Goal: Information Seeking & Learning: Learn about a topic

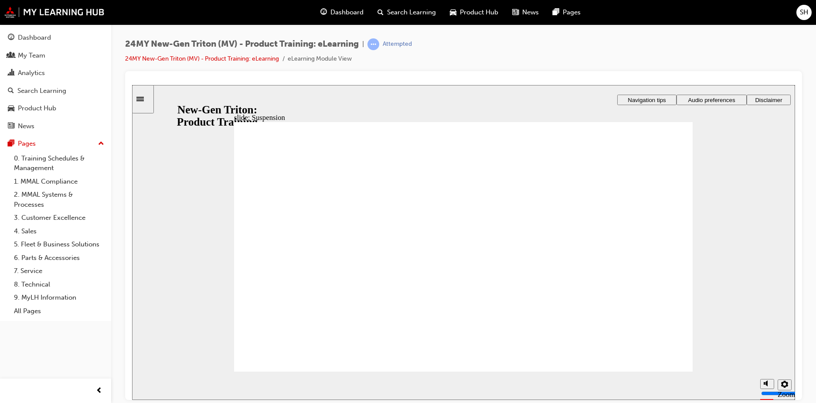
click at [725, 147] on div "slide: Suspension Freeform 2 Feature Function Benefit Line 1 Line 2 Feature Fro…" at bounding box center [463, 242] width 663 height 315
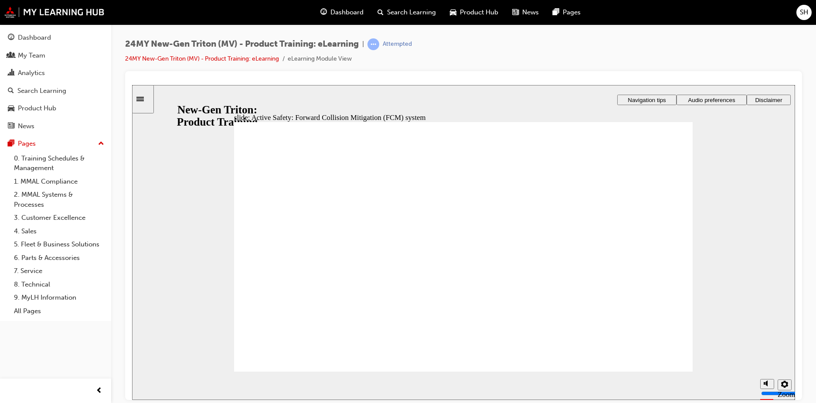
drag, startPoint x: 332, startPoint y: 329, endPoint x: 320, endPoint y: 308, distance: 23.4
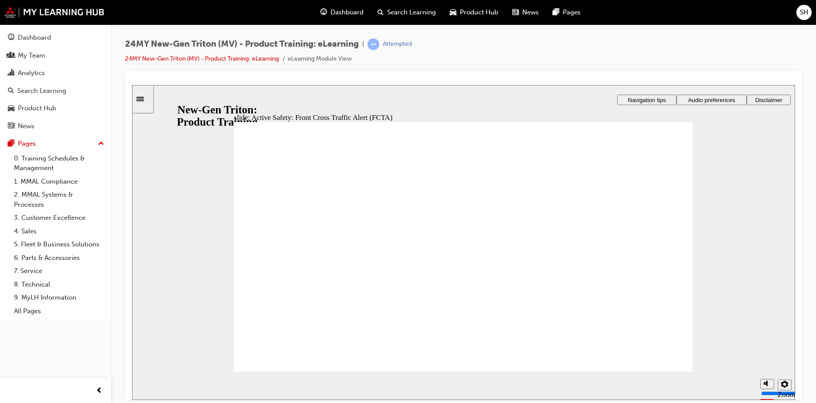
drag, startPoint x: 429, startPoint y: 334, endPoint x: 584, endPoint y: 341, distance: 155.7
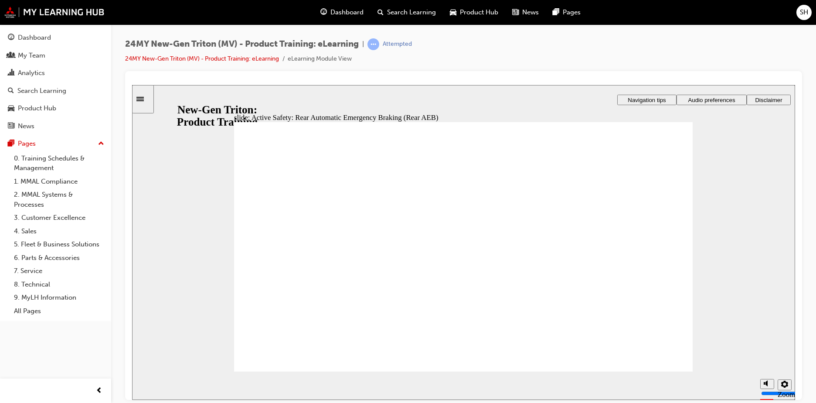
drag, startPoint x: 662, startPoint y: 350, endPoint x: 663, endPoint y: 338, distance: 12.7
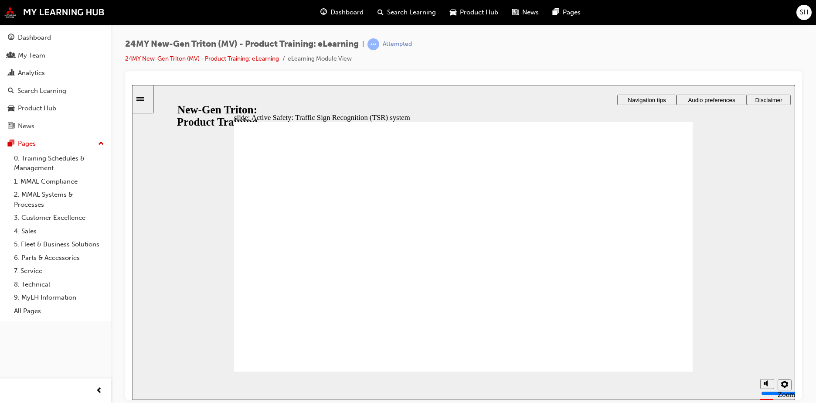
drag, startPoint x: 655, startPoint y: 155, endPoint x: 601, endPoint y: 165, distance: 55.0
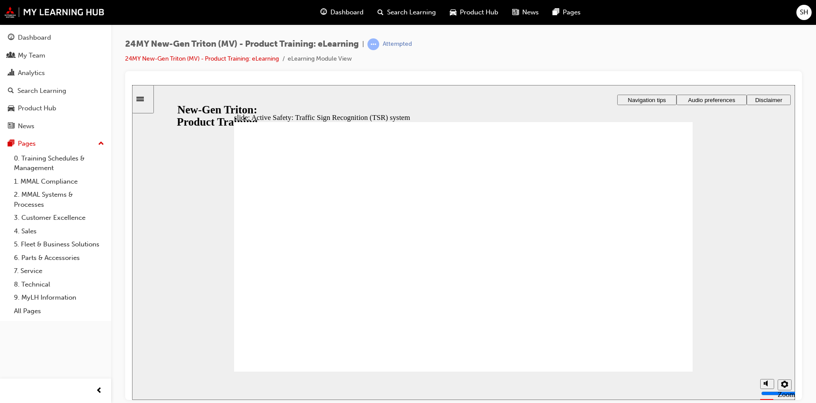
drag, startPoint x: 485, startPoint y: 340, endPoint x: 498, endPoint y: 362, distance: 25.8
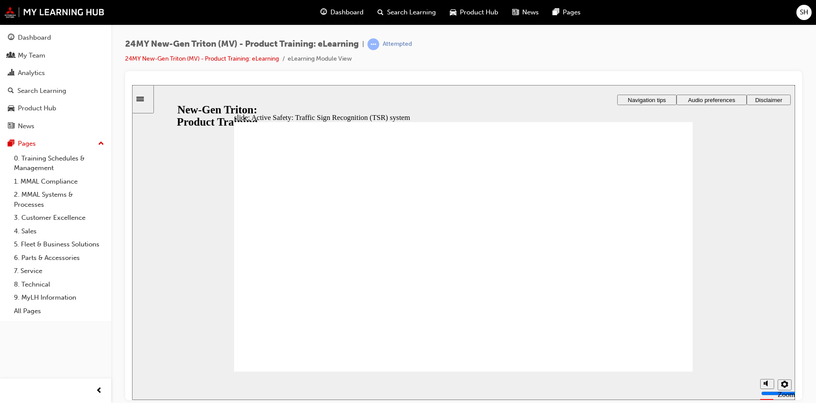
drag, startPoint x: 609, startPoint y: 309, endPoint x: 648, endPoint y: 312, distance: 39.4
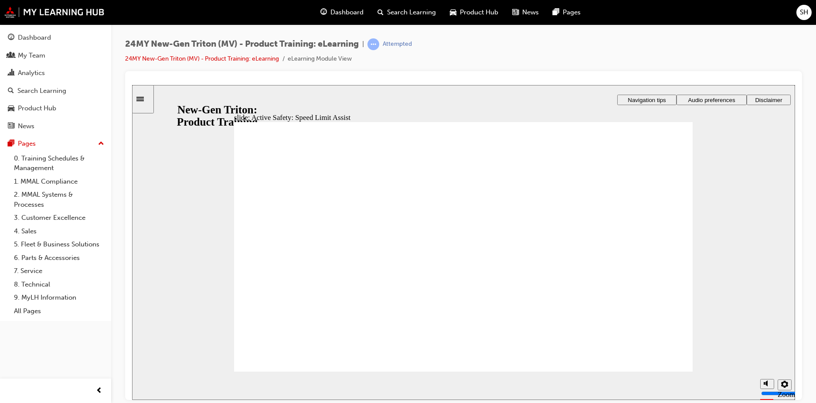
drag, startPoint x: 641, startPoint y: 315, endPoint x: 668, endPoint y: 317, distance: 26.7
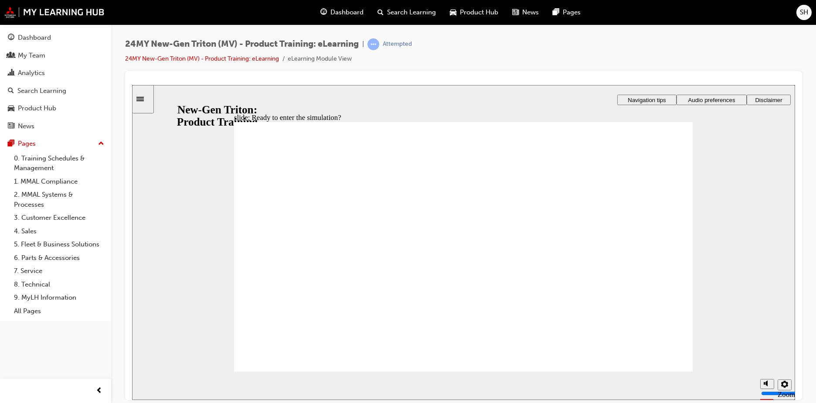
checkbox input "true"
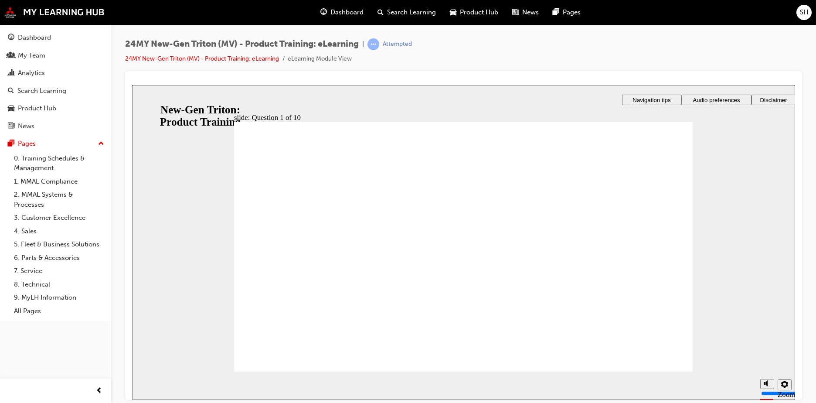
radio input "false"
radio input "true"
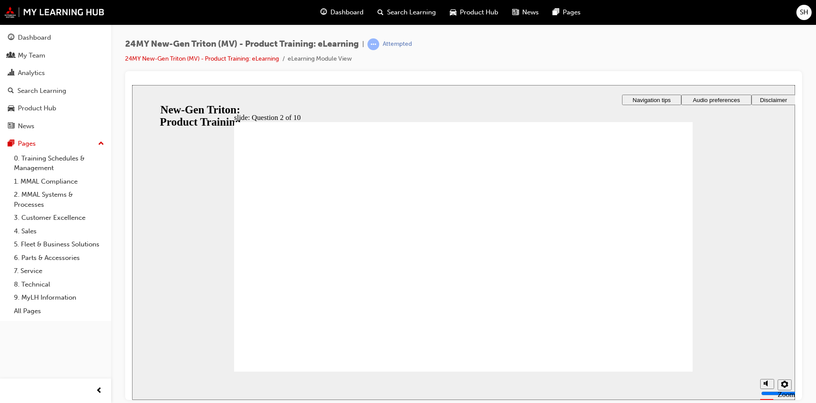
checkbox input "true"
drag, startPoint x: 259, startPoint y: 213, endPoint x: 258, endPoint y: 263, distance: 50.1
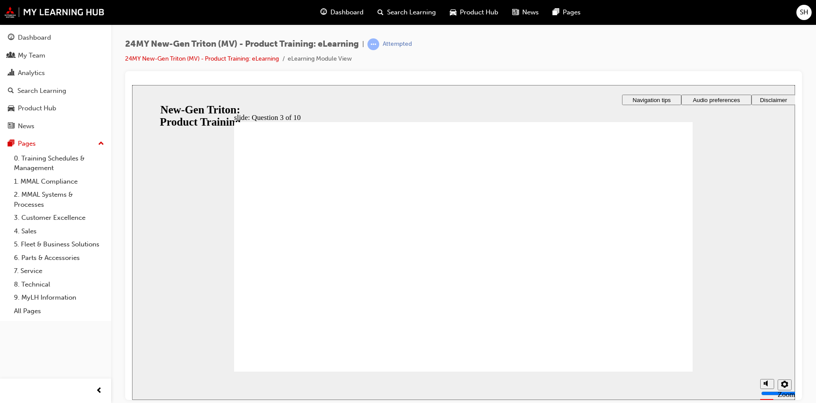
checkbox input "true"
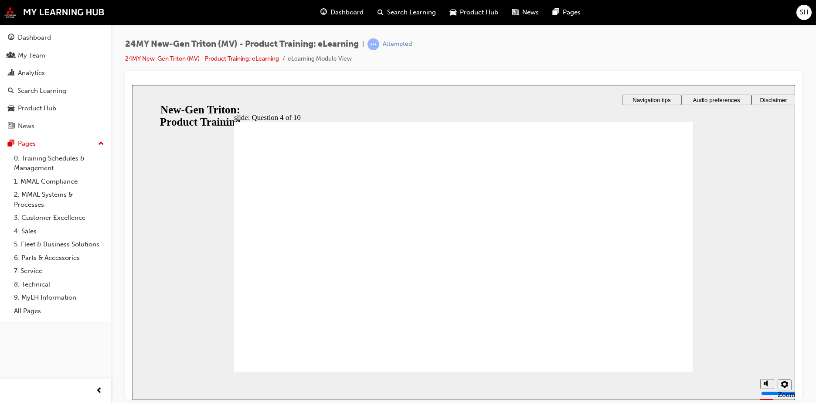
checkbox input "true"
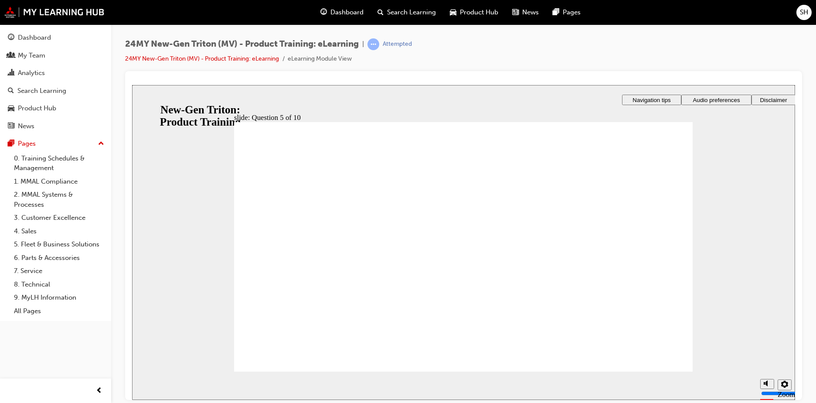
checkbox input "true"
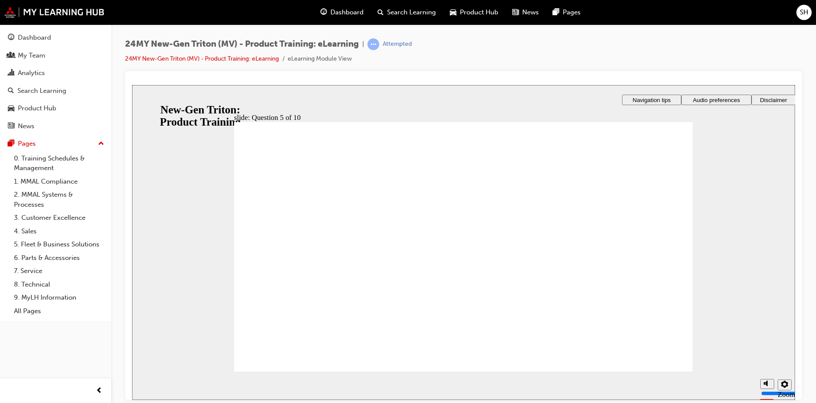
radio input "true"
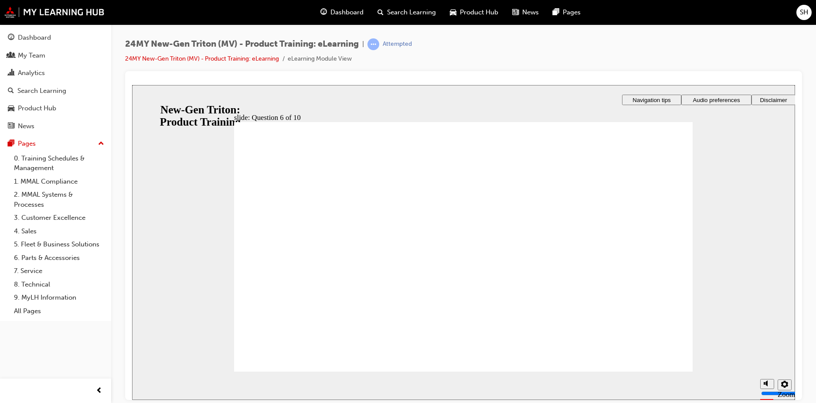
checkbox input "true"
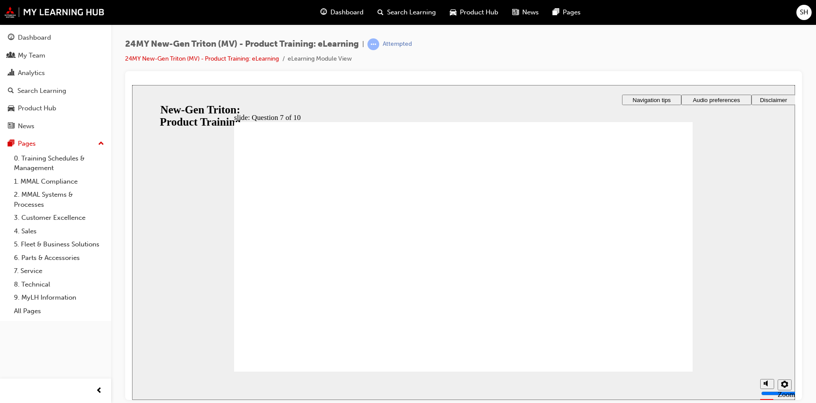
drag, startPoint x: 434, startPoint y: 182, endPoint x: 473, endPoint y: 184, distance: 38.9
radio input "true"
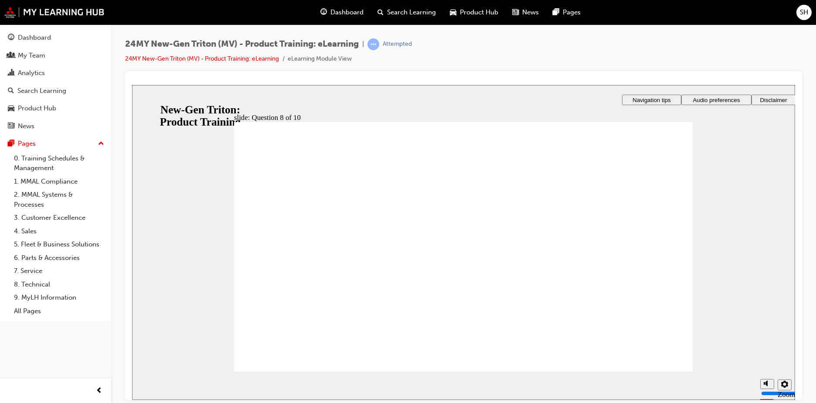
radio input "true"
drag, startPoint x: 348, startPoint y: 282, endPoint x: 316, endPoint y: 334, distance: 61.4
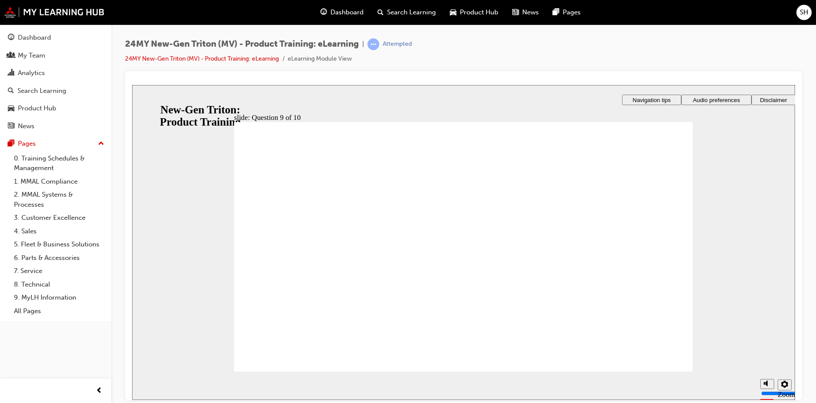
radio input "true"
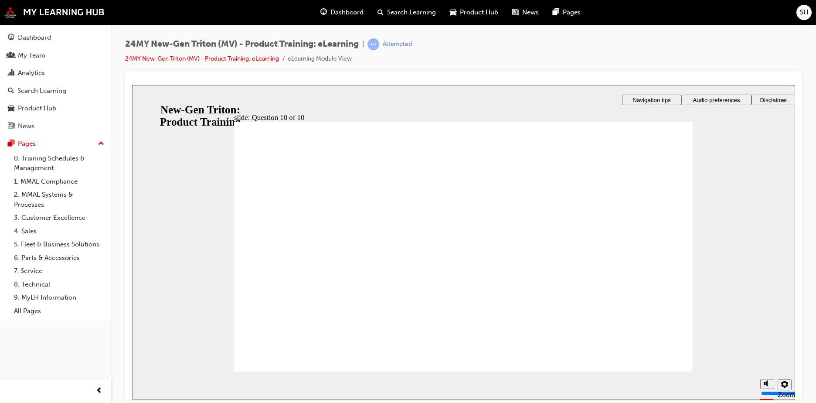
checkbox input "true"
checkbox input "false"
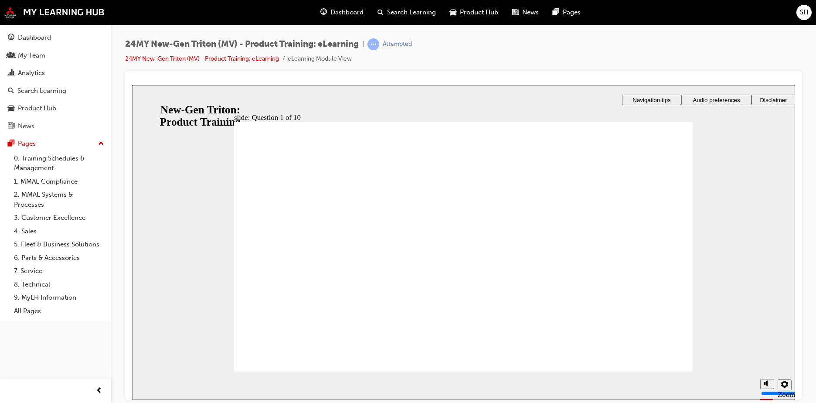
checkbox input "true"
